Goal: Transaction & Acquisition: Book appointment/travel/reservation

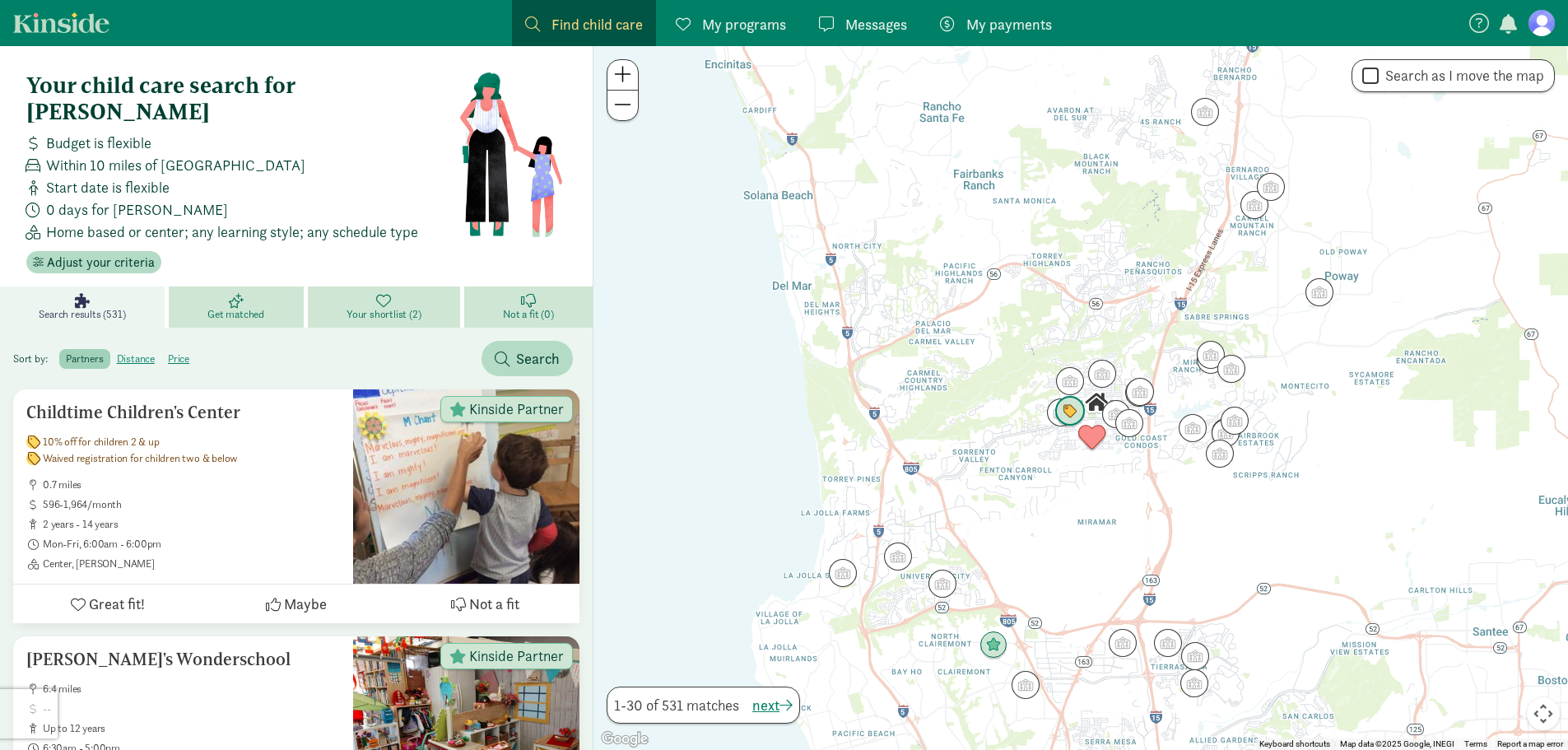
click at [1074, 406] on img "Click to see details" at bounding box center [1069, 412] width 31 height 31
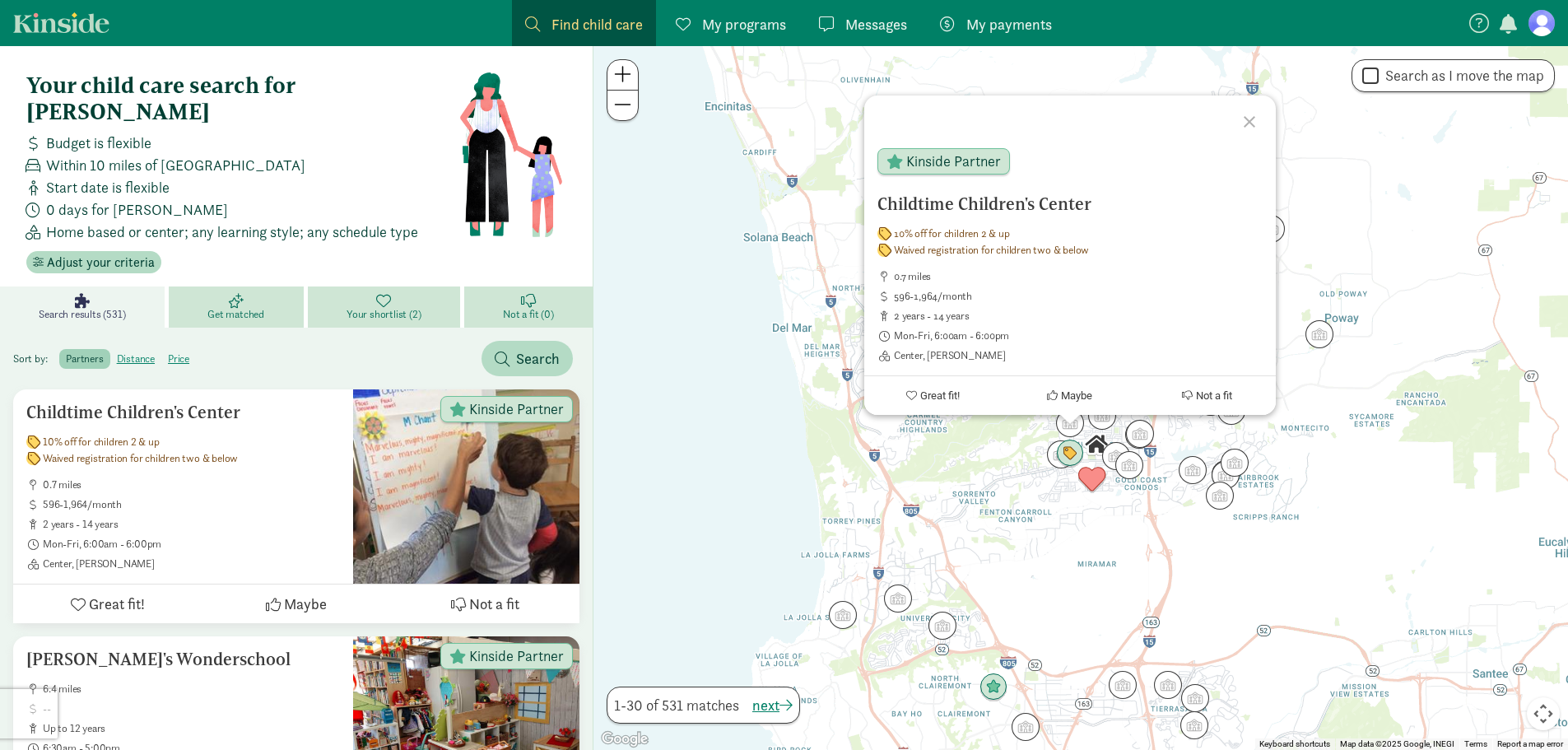
click at [1257, 126] on div at bounding box center [1252, 119] width 48 height 48
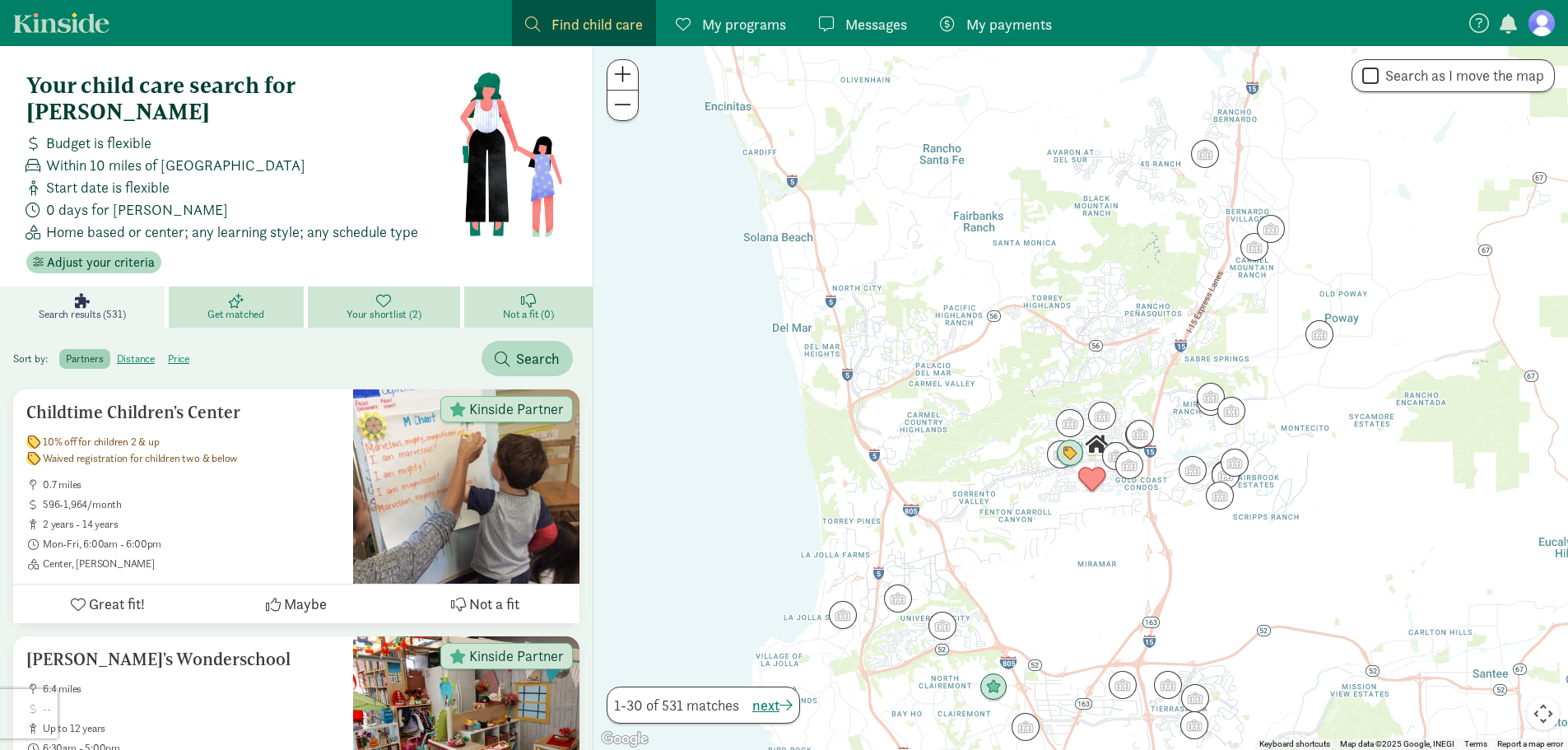
click at [1378, 89] on div " Search as I move the map" at bounding box center [1453, 76] width 203 height 33
click at [1368, 77] on input "Search as I move the map" at bounding box center [1371, 76] width 17 height 22
checkbox input "true"
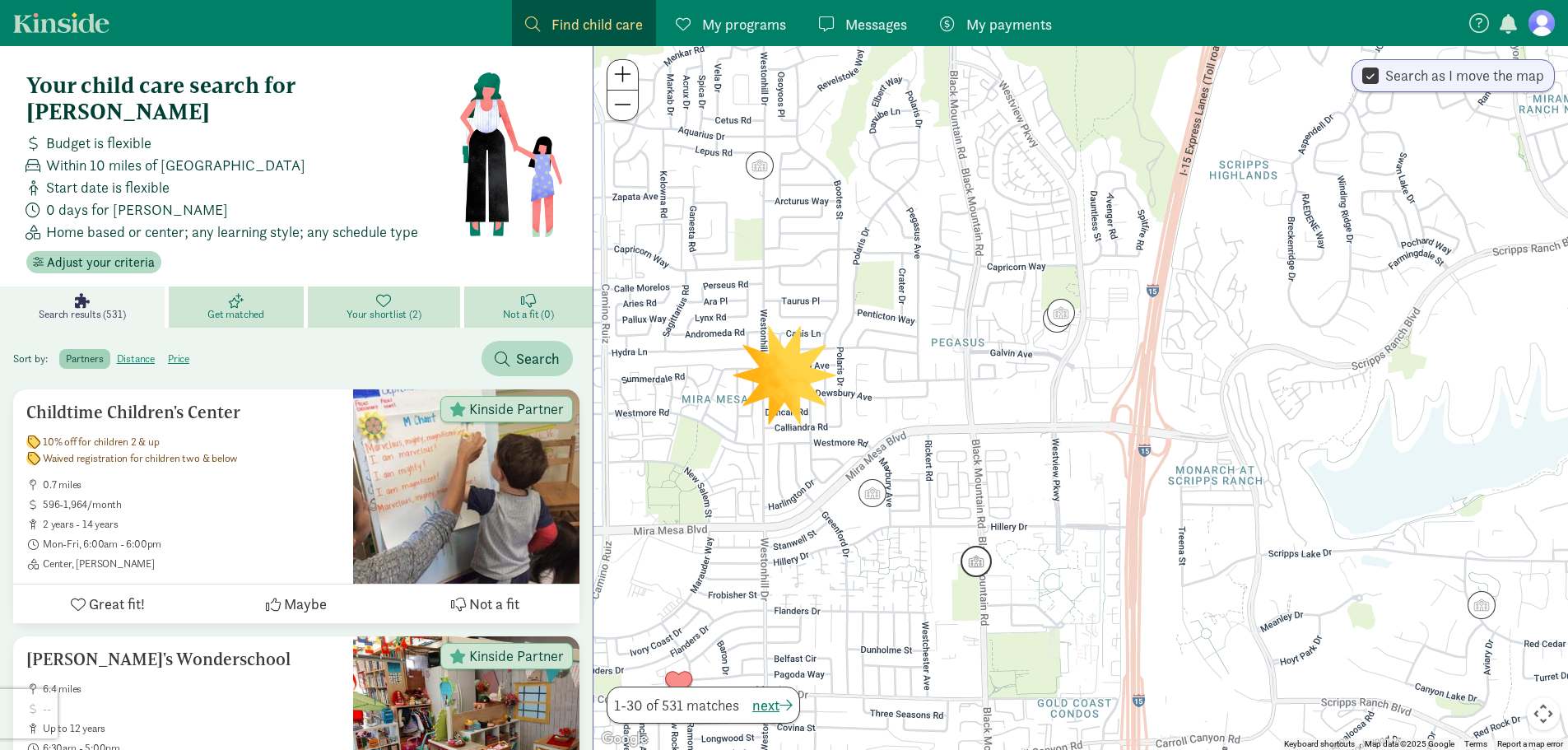
click at [980, 564] on img "Click to see details" at bounding box center [975, 561] width 31 height 31
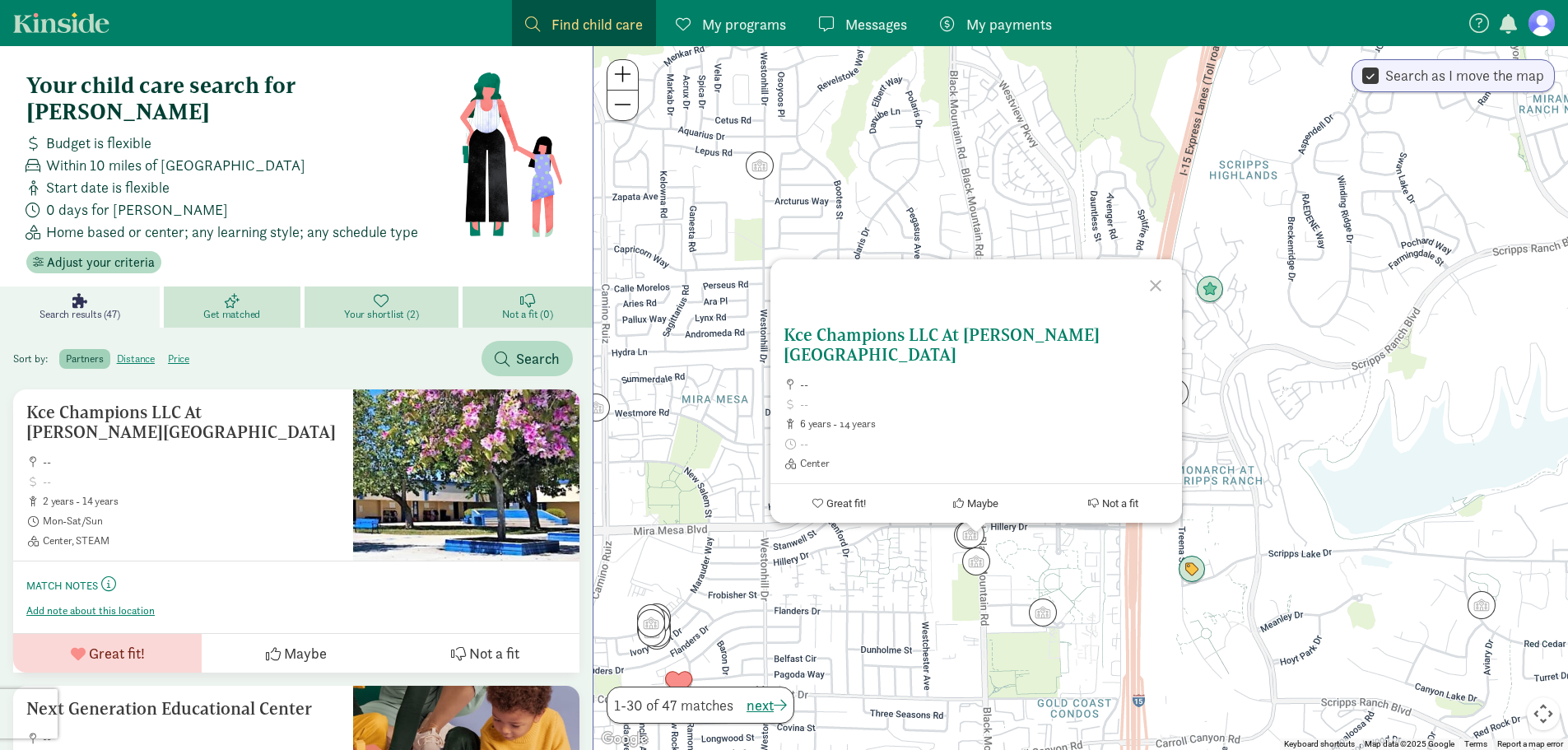
click at [837, 499] on span "Great fit!" at bounding box center [846, 503] width 39 height 13
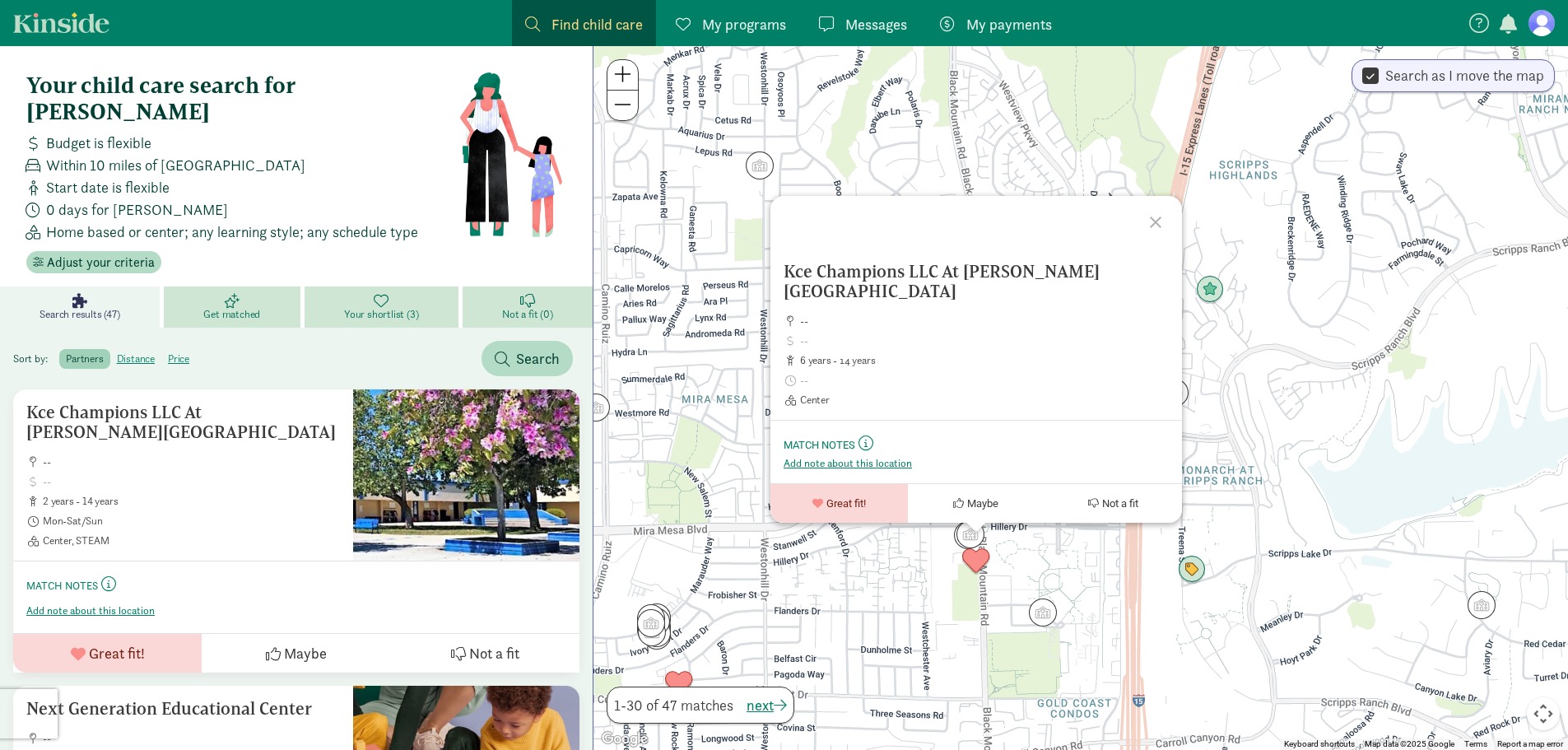
click at [992, 34] on span "My payments" at bounding box center [1009, 24] width 86 height 22
